Goal: Information Seeking & Learning: Learn about a topic

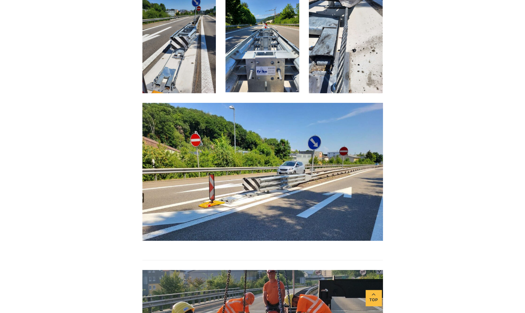
scroll to position [1150, 0]
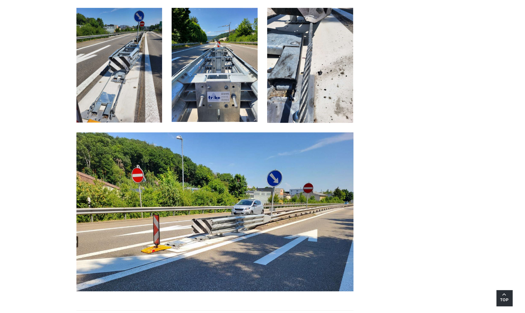
click at [266, 295] on link "Top" at bounding box center [504, 298] width 16 height 16
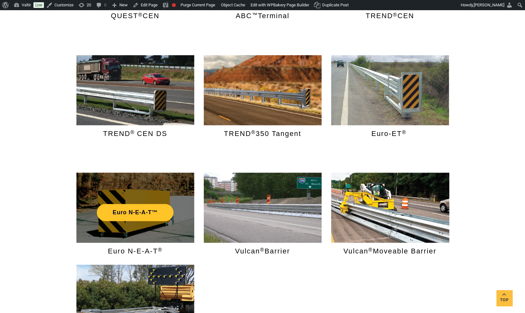
click at [130, 226] on div "Euro N-E-A-T™" at bounding box center [135, 207] width 118 height 70
click at [126, 218] on link "Euro N-E-A-T™" at bounding box center [135, 212] width 77 height 17
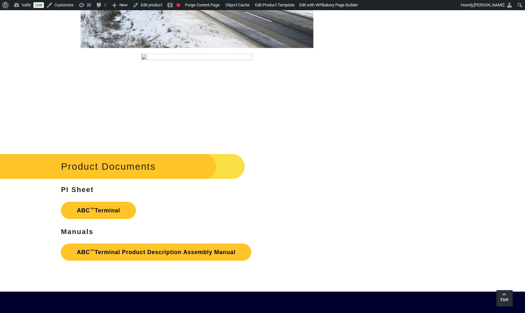
click at [266, 299] on span "Top" at bounding box center [504, 299] width 16 height 7
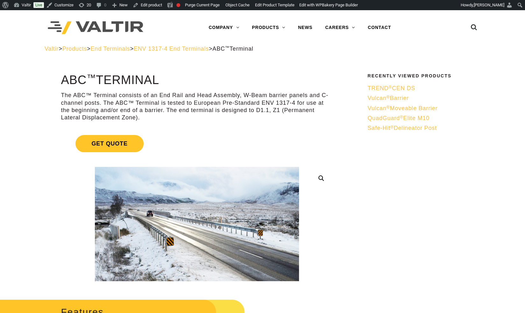
click at [266, 110] on span "Vulcan ® Moveable Barrier" at bounding box center [402, 108] width 70 height 6
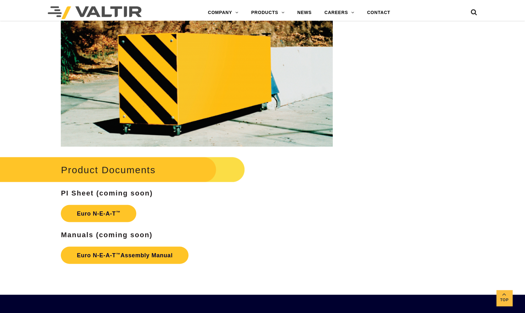
scroll to position [765, 0]
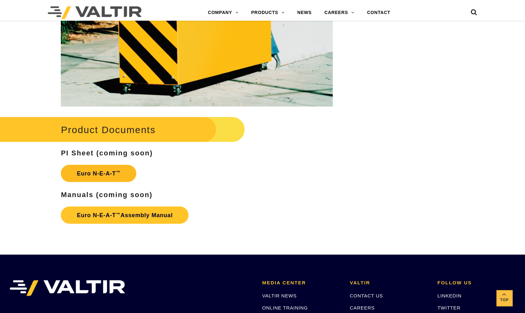
click at [93, 179] on link "Euro N-E-A-T ™" at bounding box center [98, 173] width 75 height 17
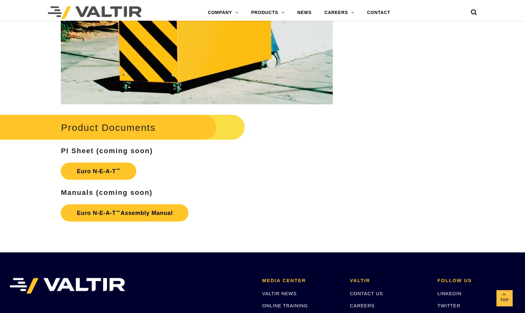
scroll to position [898, 0]
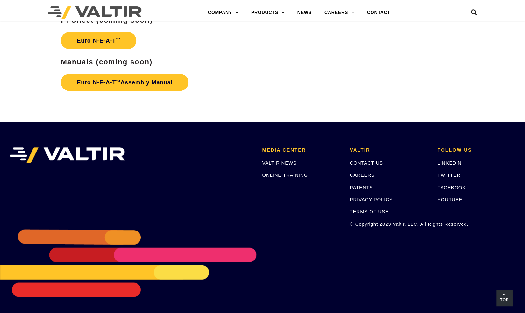
click at [508, 303] on span "Top" at bounding box center [504, 299] width 16 height 7
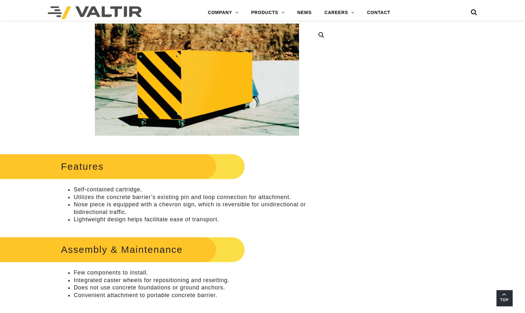
scroll to position [0, 0]
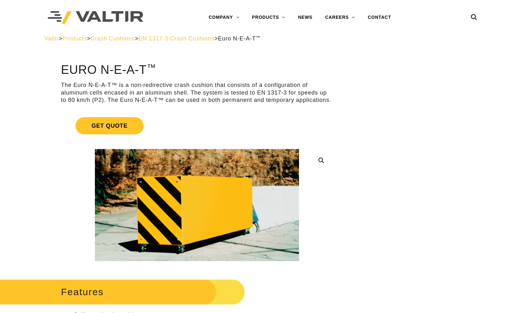
click at [193, 38] on span "EN 1317-3 Crash Cushions" at bounding box center [176, 38] width 76 height 6
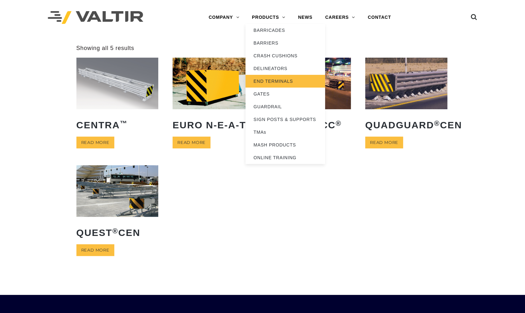
click at [272, 77] on link "END TERMINALS" at bounding box center [285, 81] width 80 height 13
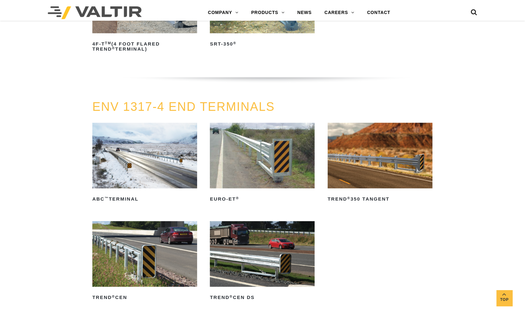
scroll to position [693, 0]
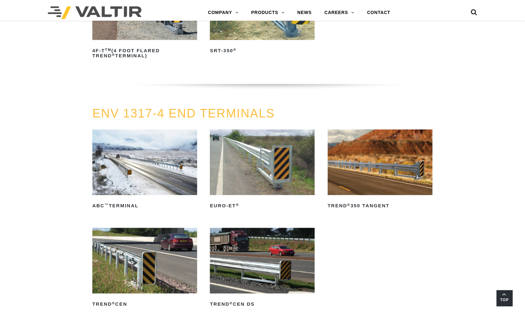
click at [509, 297] on span "Top" at bounding box center [504, 299] width 16 height 7
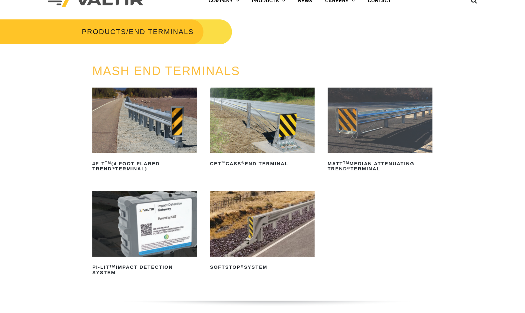
scroll to position [0, 0]
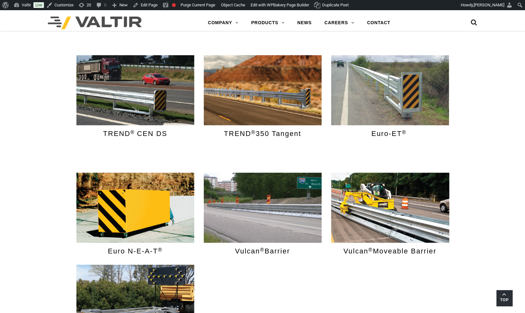
click at [508, 299] on span "Top" at bounding box center [504, 299] width 16 height 7
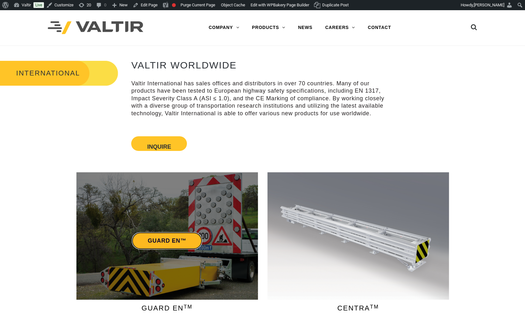
click at [162, 238] on link "GUARD EN™" at bounding box center [167, 240] width 70 height 17
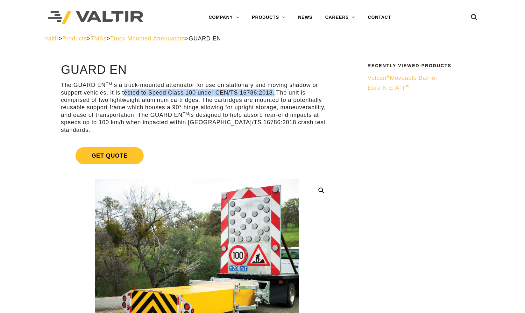
drag, startPoint x: 122, startPoint y: 92, endPoint x: 273, endPoint y: 91, distance: 151.2
click at [273, 91] on p "The GUARD EN TM is a truck-mounted attenuator for use on stationary and moving …" at bounding box center [197, 107] width 272 height 52
drag, startPoint x: 275, startPoint y: 94, endPoint x: 122, endPoint y: 91, distance: 152.8
click at [122, 91] on p "The GUARD EN TM is a truck-mounted attenuator for use on stationary and moving …" at bounding box center [197, 107] width 272 height 52
click at [131, 91] on p "The GUARD EN TM is a truck-mounted attenuator for use on stationary and moving …" at bounding box center [197, 107] width 272 height 52
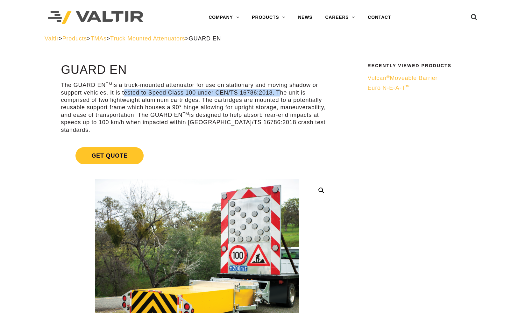
drag, startPoint x: 122, startPoint y: 93, endPoint x: 276, endPoint y: 93, distance: 153.7
click at [276, 93] on p "The GUARD EN TM is a truck-mounted attenuator for use on stationary and moving …" at bounding box center [197, 107] width 272 height 52
copy p "tested to Speed Class 100 under CEN/TS 16786:2018."
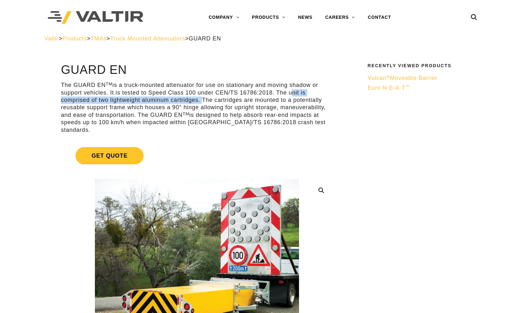
drag, startPoint x: 289, startPoint y: 91, endPoint x: 200, endPoint y: 102, distance: 89.1
click at [200, 102] on p "The GUARD EN TM is a truck-mounted attenuator for use on stationary and moving …" at bounding box center [197, 107] width 272 height 52
copy p "unit is comprised of two lightweight aluminum cartridges."
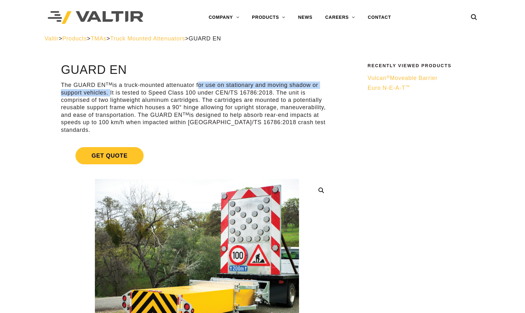
drag, startPoint x: 200, startPoint y: 84, endPoint x: 108, endPoint y: 93, distance: 92.1
click at [108, 93] on p "The GUARD EN TM is a truck-mounted attenuator for use on stationary and moving …" at bounding box center [197, 107] width 272 height 52
copy p "for use on stationary and moving shadow or support vehicles."
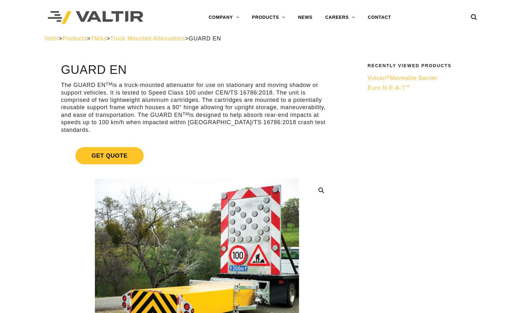
click at [203, 103] on p "The GUARD EN TM is a truck-mounted attenuator for use on stationary and moving …" at bounding box center [197, 107] width 272 height 52
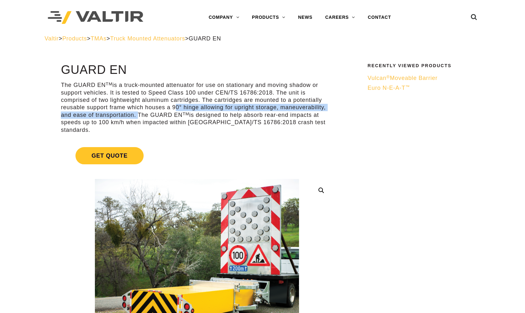
drag, startPoint x: 171, startPoint y: 107, endPoint x: 136, endPoint y: 116, distance: 36.8
click at [136, 116] on p "The GUARD EN TM is a truck-mounted attenuator for use on stationary and moving …" at bounding box center [197, 107] width 272 height 52
copy p "90° hinge allowing for upright storage, maneuverability, and ease of transporta…"
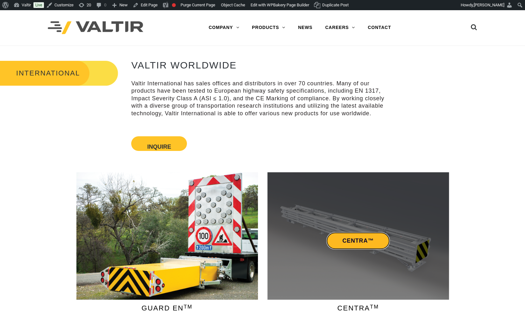
click at [363, 240] on link "CENTRA™" at bounding box center [357, 240] width 63 height 17
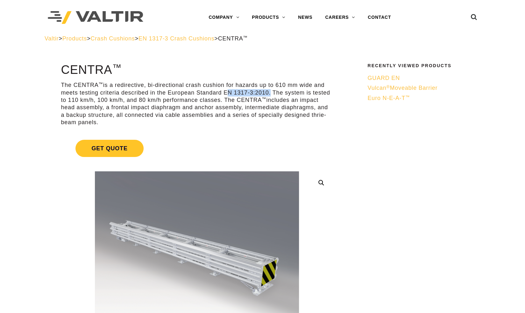
drag, startPoint x: 224, startPoint y: 92, endPoint x: 269, endPoint y: 92, distance: 44.9
click at [269, 92] on p "The CENTRA ™ is a redirective, bi-directional crash cushion for hazards up to 6…" at bounding box center [197, 103] width 272 height 45
copy p "EN 1317-3:2010"
drag, startPoint x: 117, startPoint y: 86, endPoint x: 157, endPoint y: 87, distance: 40.1
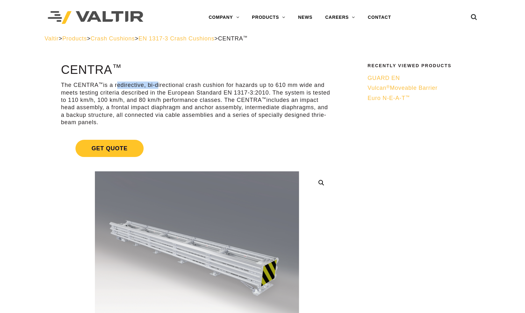
click at [157, 87] on p "The CENTRA ™ is a redirective, bi-directional crash cushion for hazards up to 6…" at bounding box center [197, 103] width 272 height 45
click at [112, 85] on p "The CENTRA ™ is a redirective, bi-directional crash cushion for hazards up to 6…" at bounding box center [197, 103] width 272 height 45
drag, startPoint x: 111, startPoint y: 86, endPoint x: 225, endPoint y: 80, distance: 114.1
copy p "a redirective, bi-directional crash cushion"
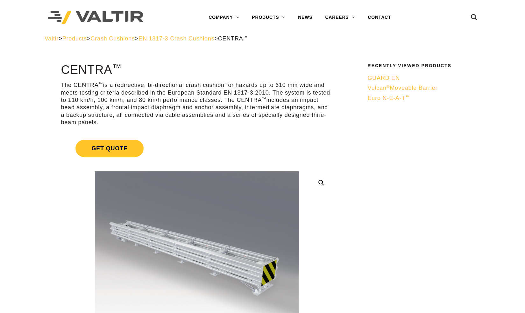
click at [160, 97] on p "The CENTRA ™ is a redirective, bi-directional crash cushion for hazards up to 6…" at bounding box center [197, 103] width 272 height 45
click at [313, 92] on p "The CENTRA ™ is a redirective, bi-directional crash cushion for hazards up to 6…" at bounding box center [197, 103] width 272 height 45
drag, startPoint x: 69, startPoint y: 100, endPoint x: 222, endPoint y: 100, distance: 152.1
click at [222, 100] on p "The CENTRA ™ is a redirective, bi-directional crash cushion for hazards up to 6…" at bounding box center [197, 103] width 272 height 45
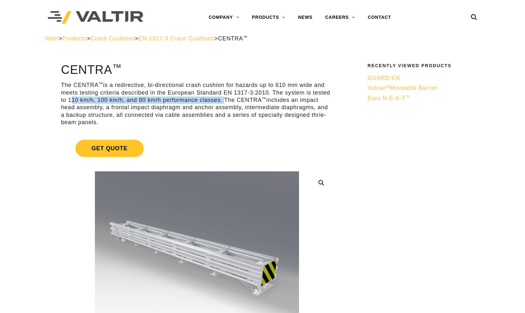
copy p "110 km/h, 100 km/h, and 80 km/h performance classes."
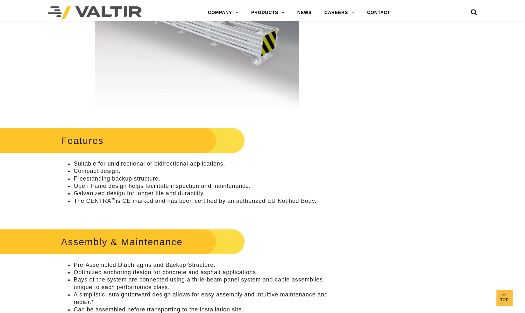
scroll to position [236, 0]
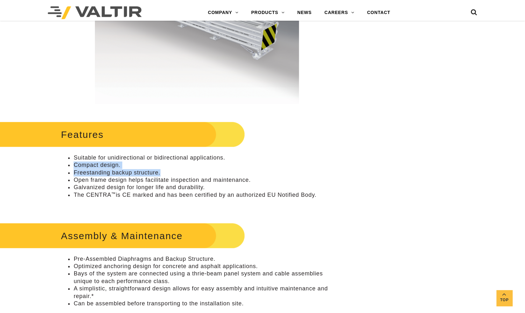
drag, startPoint x: 75, startPoint y: 165, endPoint x: 163, endPoint y: 173, distance: 88.5
click at [163, 173] on ul "Suitable for unidirectional or bidirectional applications. Compact design. Free…" at bounding box center [197, 176] width 272 height 45
copy ul "Compact design. Freestanding backup structure."
click at [188, 172] on li "Freestanding backup structure." at bounding box center [203, 172] width 259 height 7
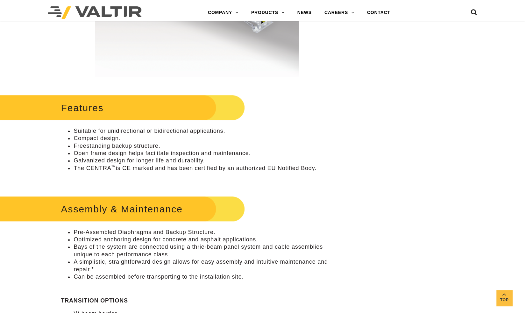
scroll to position [261, 0]
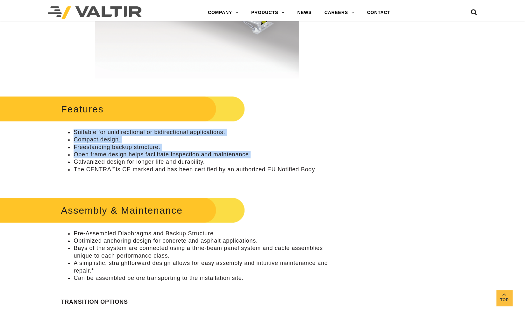
drag, startPoint x: 75, startPoint y: 131, endPoint x: 257, endPoint y: 151, distance: 182.8
click at [257, 151] on ul "Suitable for unidirectional or bidirectional applications. Compact design. Free…" at bounding box center [197, 151] width 272 height 45
copy ul "Suitable for unidirectional or bidirectional applications. Compact design. Free…"
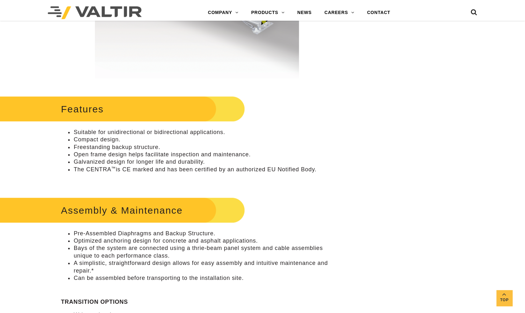
drag, startPoint x: 227, startPoint y: 133, endPoint x: 73, endPoint y: 124, distance: 154.3
click at [73, 124] on div "Features Suitable for unidirectional or bidirectional applications. Compact des…" at bounding box center [197, 139] width 272 height 90
copy li "Suitable for unidirectional or bidirectional applications."
click at [292, 141] on li "Compact design." at bounding box center [203, 139] width 259 height 7
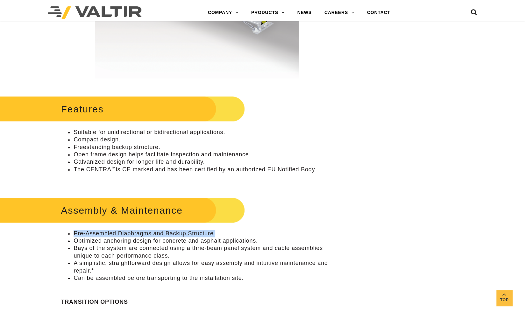
drag, startPoint x: 75, startPoint y: 233, endPoint x: 227, endPoint y: 229, distance: 151.9
click at [227, 229] on div "Assembly & Maintenance Pre-Assembled Diaphragms and Backup Structure. Optimized…" at bounding box center [197, 283] width 272 height 177
click at [157, 233] on li "Pre-Assembled Diaphragms and Backup Structure." at bounding box center [203, 233] width 259 height 7
drag, startPoint x: 218, startPoint y: 229, endPoint x: 75, endPoint y: 229, distance: 142.9
click at [75, 230] on li "Pre-Assembled Diaphragms and Backup Structure." at bounding box center [203, 233] width 259 height 7
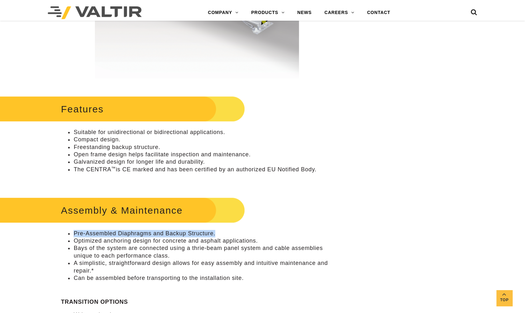
copy li "Pre-Assembled Diaphragms and Backup Structure."
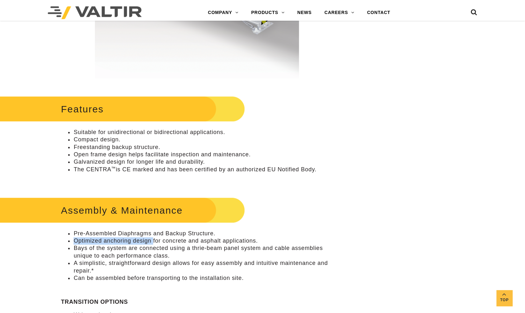
drag, startPoint x: 74, startPoint y: 240, endPoint x: 152, endPoint y: 243, distance: 77.7
click at [152, 243] on li "Optimized anchoring design for concrete and asphalt applications." at bounding box center [203, 240] width 259 height 7
copy li "Optimized anchoring design"
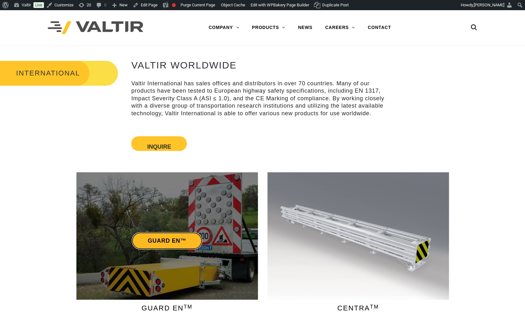
click at [177, 248] on link "GUARD EN™" at bounding box center [167, 240] width 70 height 17
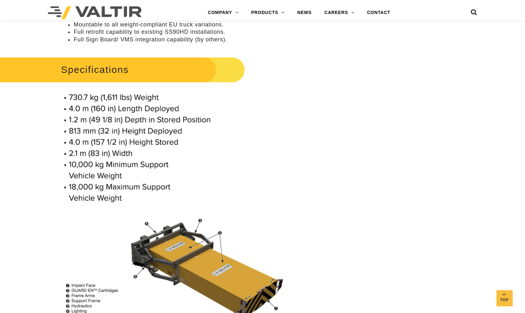
scroll to position [478, 0]
